Goal: Information Seeking & Learning: Learn about a topic

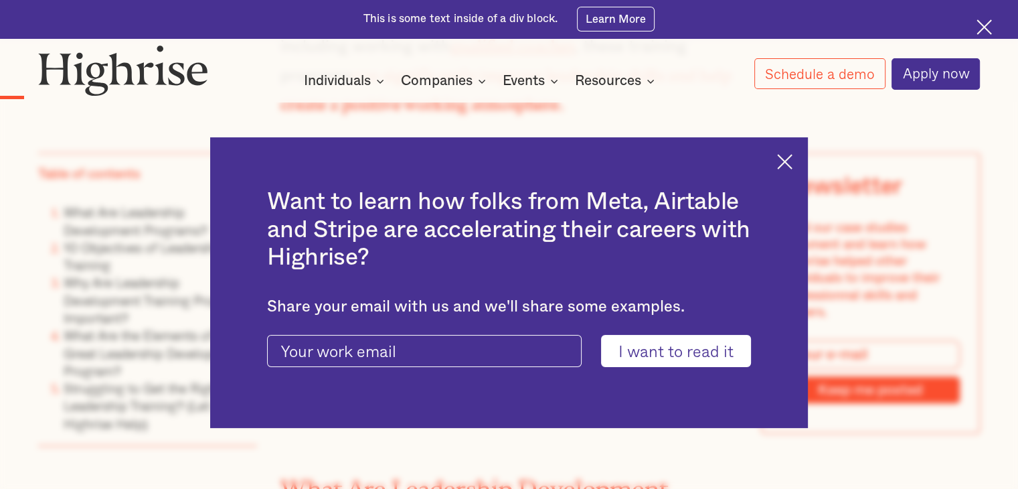
scroll to position [1036, 0]
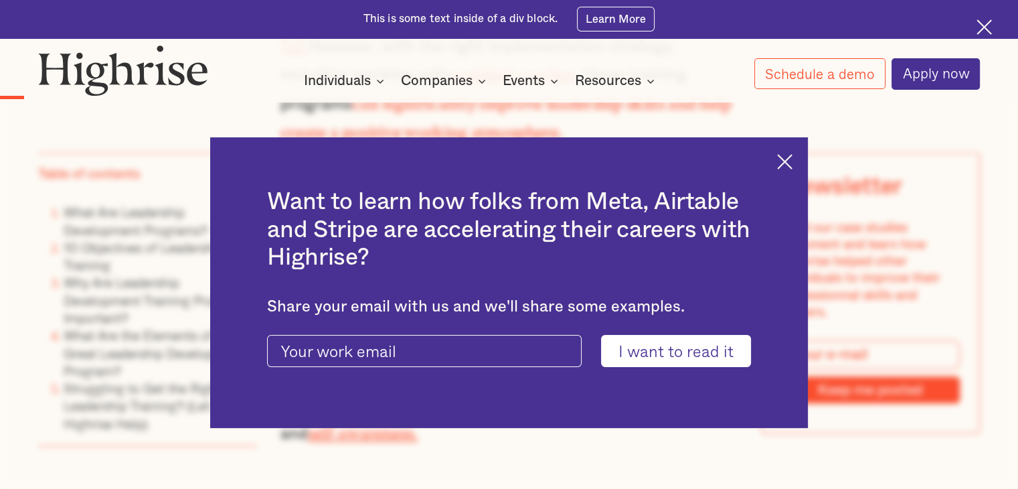
drag, startPoint x: 1021, startPoint y: 19, endPoint x: 1027, endPoint y: 59, distance: 40.1
click at [790, 164] on img at bounding box center [784, 161] width 15 height 15
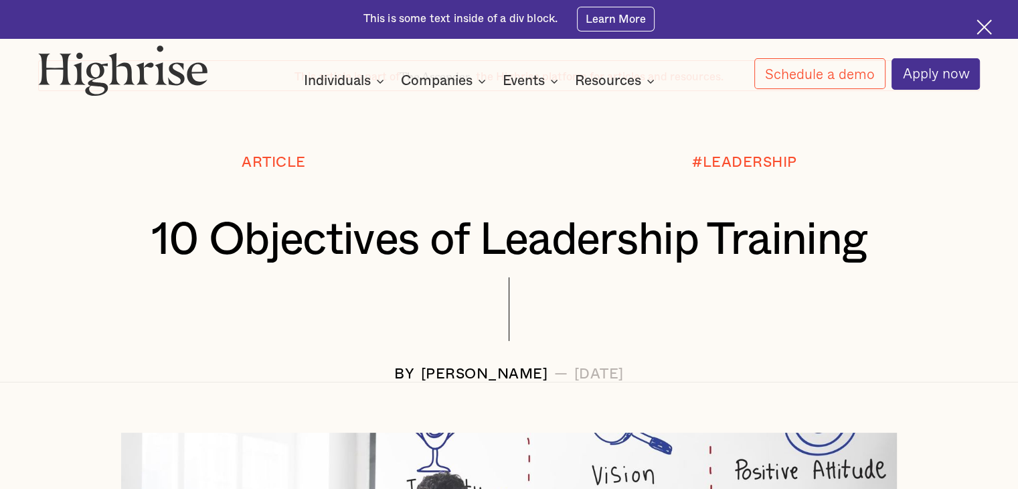
scroll to position [0, 0]
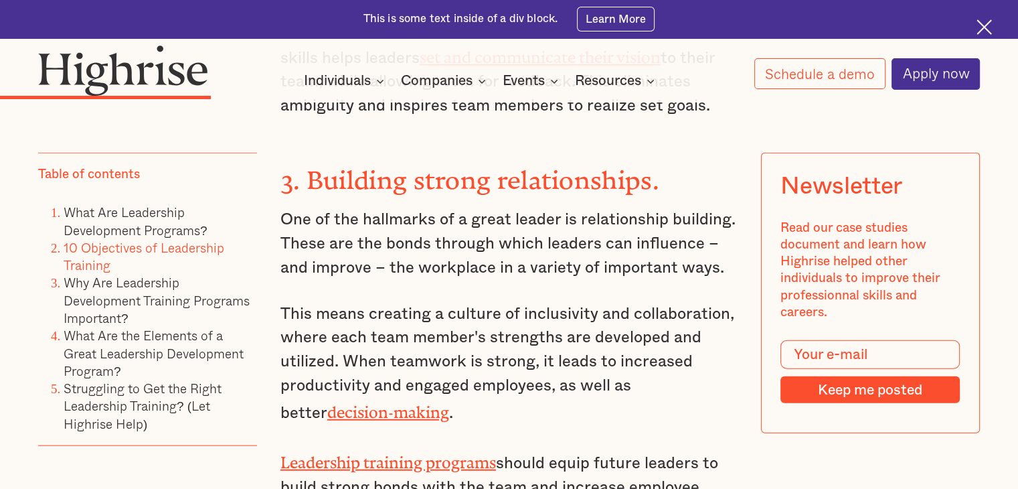
scroll to position [3028, 0]
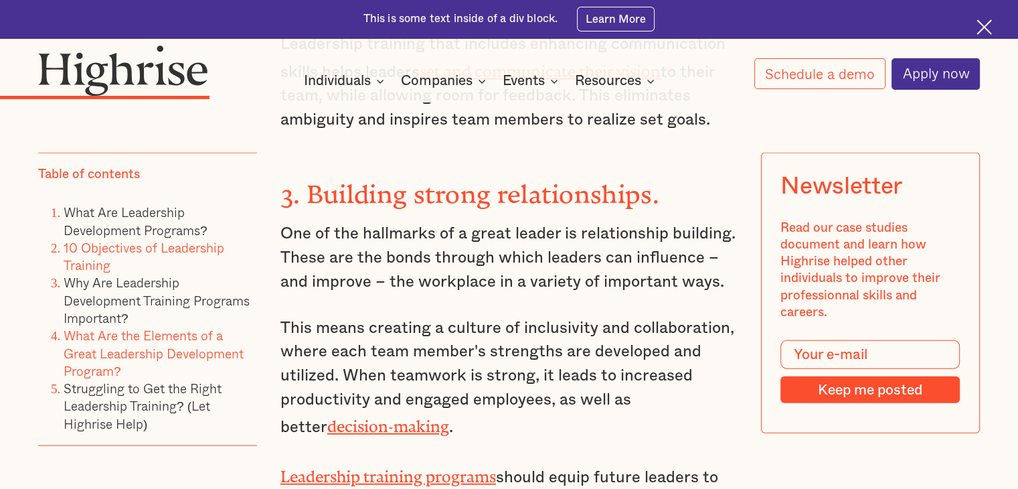
click at [155, 353] on link "What Are the Elements of a Great Leadership Development Program?" at bounding box center [154, 352] width 180 height 55
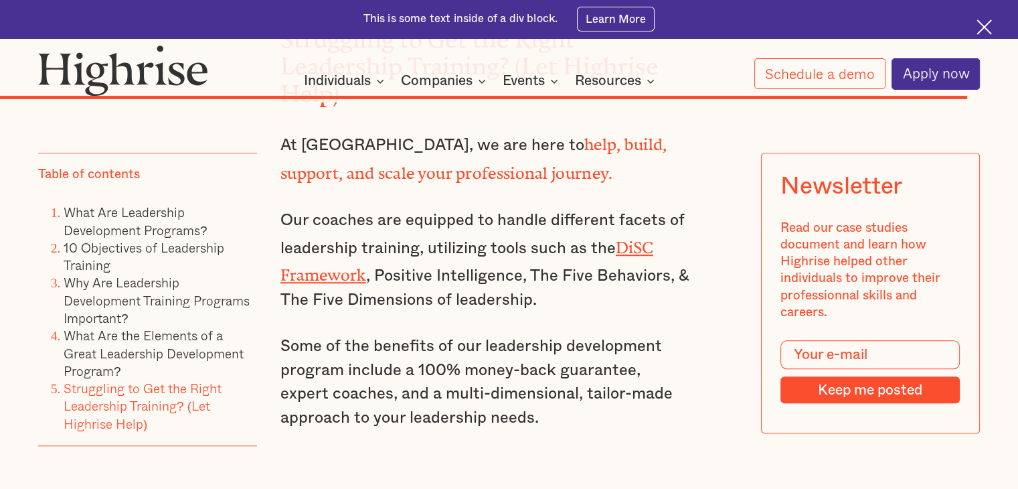
scroll to position [11022, 0]
